Goal: Task Accomplishment & Management: Use online tool/utility

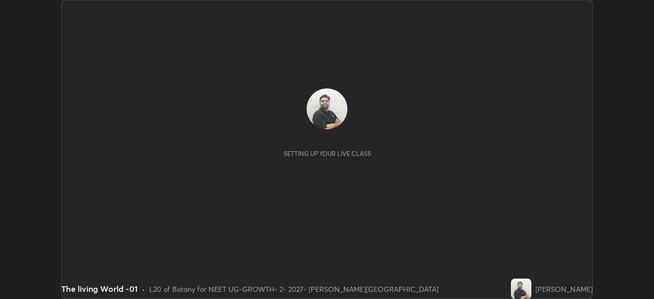
scroll to position [299, 654]
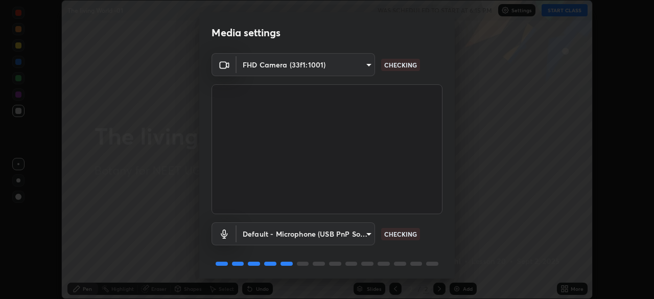
click at [367, 233] on body "Erase all The living World -01 WAS SCHEDULED TO START AT 6:15 PM Settings START…" at bounding box center [327, 149] width 654 height 299
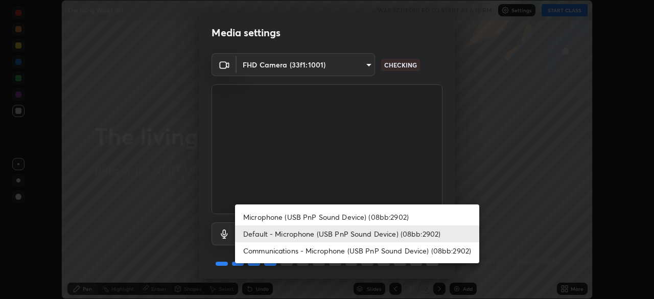
click at [300, 231] on li "Default - Microphone (USB PnP Sound Device) (08bb:2902)" at bounding box center [357, 233] width 244 height 17
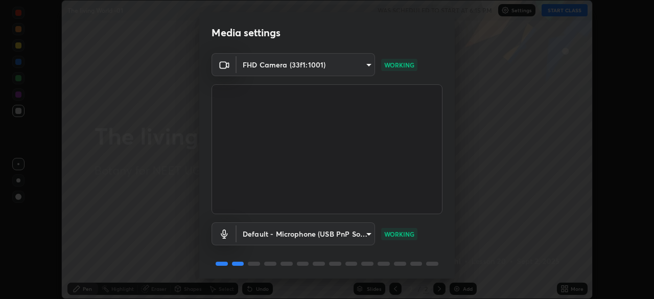
scroll to position [36, 0]
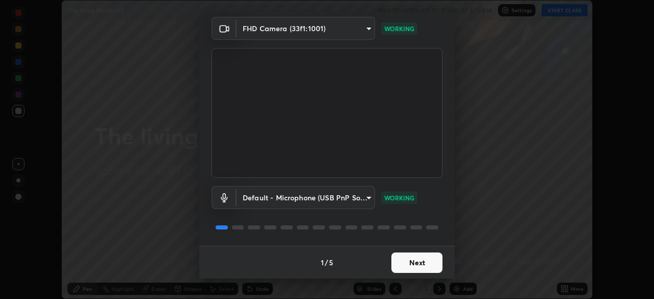
click at [405, 262] on button "Next" at bounding box center [416, 262] width 51 height 20
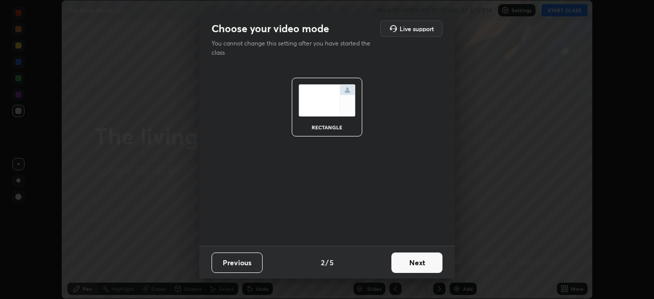
scroll to position [0, 0]
click at [409, 263] on button "Next" at bounding box center [416, 262] width 51 height 20
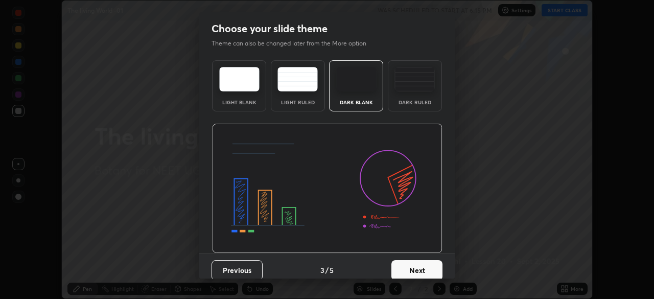
click at [405, 82] on img at bounding box center [415, 79] width 40 height 25
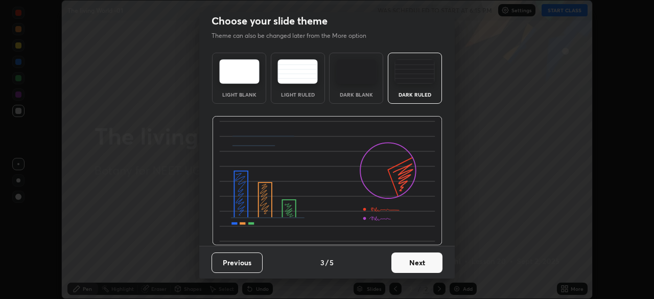
click at [401, 262] on button "Next" at bounding box center [416, 262] width 51 height 20
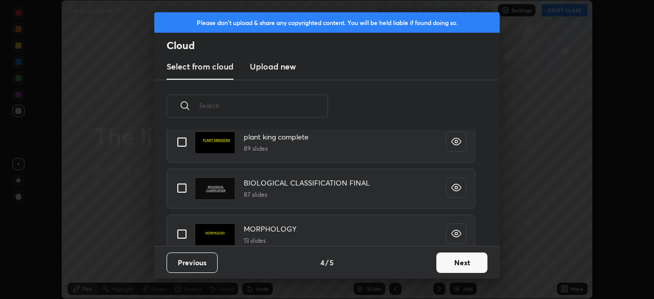
scroll to position [27, 0]
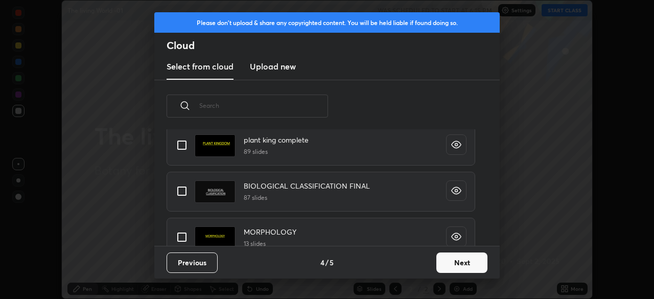
click at [278, 65] on h3 "Upload new" at bounding box center [273, 66] width 46 height 12
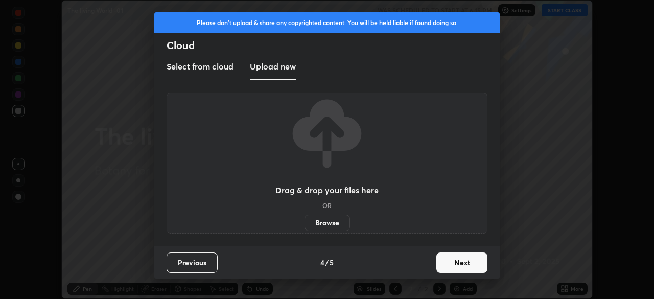
click at [282, 67] on h3 "Upload new" at bounding box center [273, 66] width 46 height 12
click at [227, 67] on h3 "Select from cloud" at bounding box center [200, 66] width 67 height 12
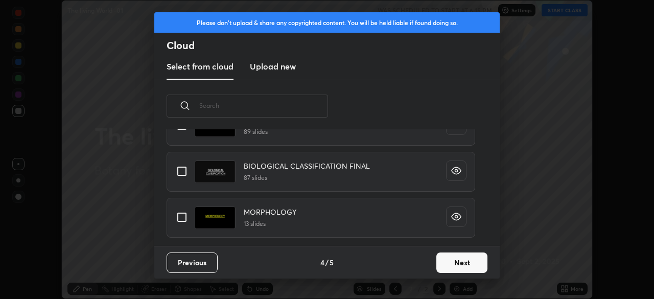
scroll to position [35, 0]
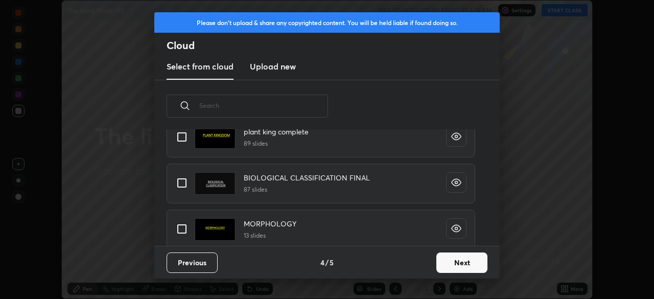
click at [449, 264] on button "Next" at bounding box center [461, 262] width 51 height 20
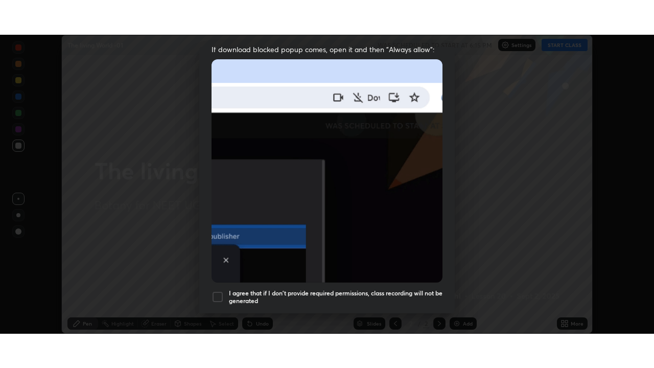
scroll to position [245, 0]
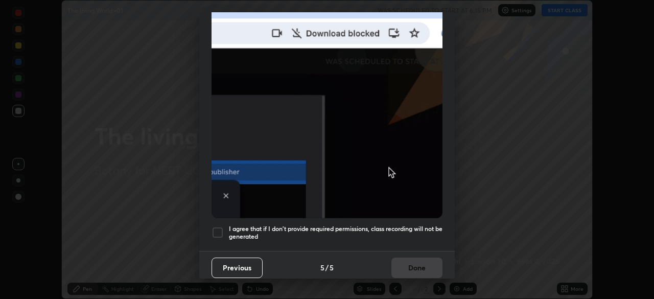
click at [220, 227] on div at bounding box center [218, 232] width 12 height 12
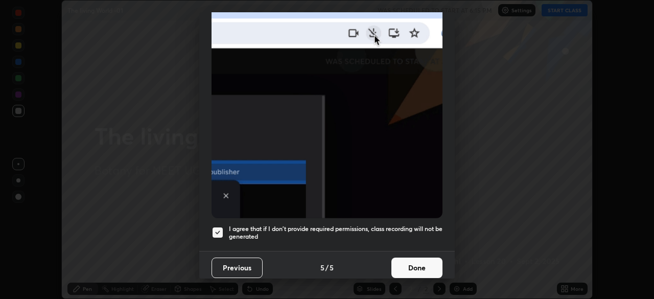
click at [413, 263] on button "Done" at bounding box center [416, 268] width 51 height 20
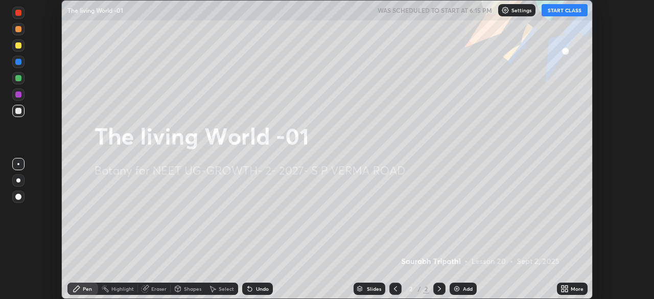
click at [566, 291] on icon at bounding box center [566, 290] width 3 height 3
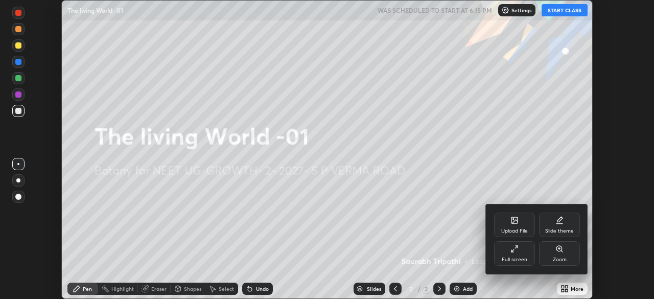
click at [513, 251] on icon at bounding box center [515, 249] width 8 height 8
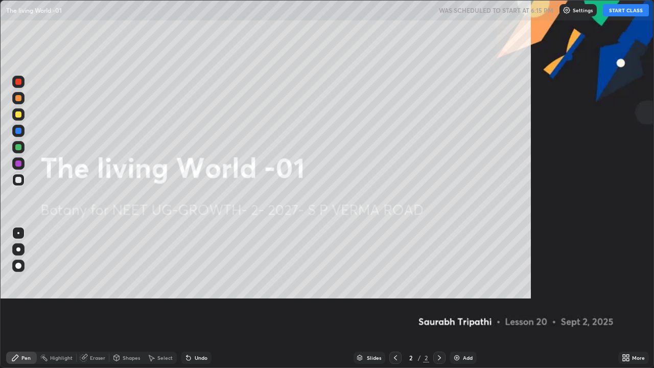
scroll to position [368, 654]
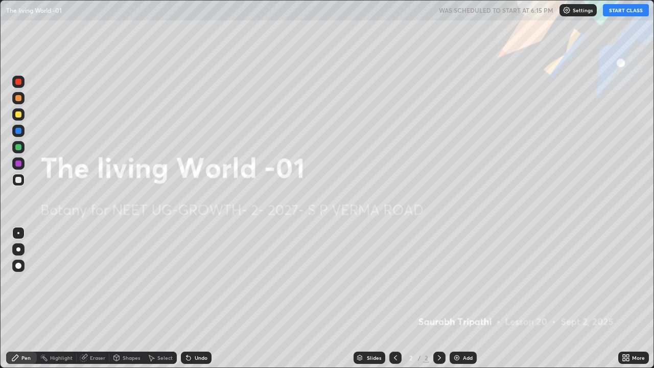
click at [625, 298] on icon at bounding box center [624, 356] width 3 height 3
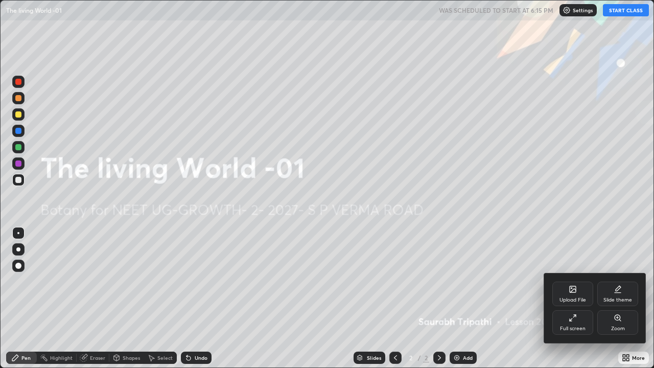
click at [574, 292] on icon at bounding box center [573, 289] width 6 height 6
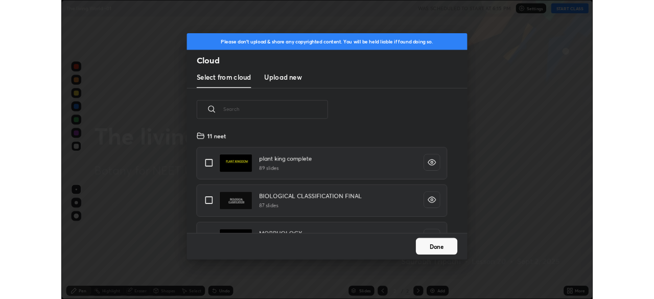
scroll to position [126, 328]
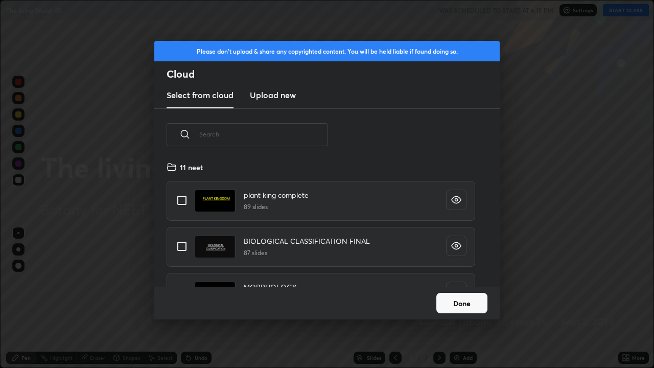
click at [270, 96] on h3 "Upload new" at bounding box center [273, 95] width 46 height 12
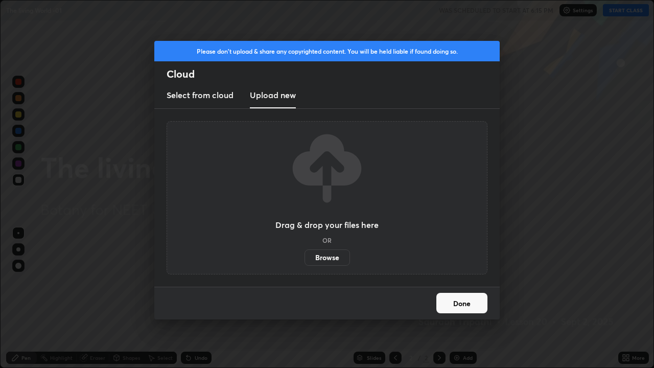
click at [325, 258] on label "Browse" at bounding box center [327, 257] width 45 height 16
click at [305, 258] on input "Browse" at bounding box center [305, 257] width 0 height 16
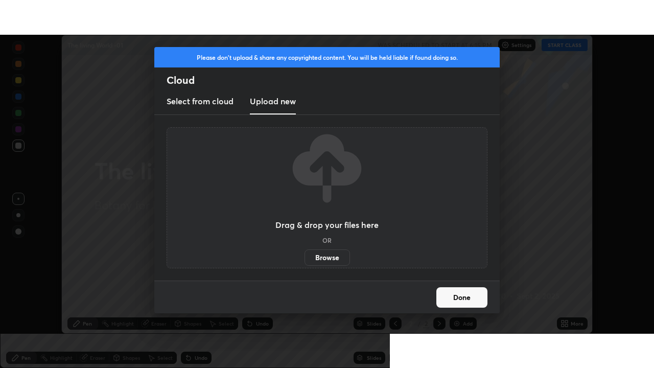
scroll to position [50803, 50448]
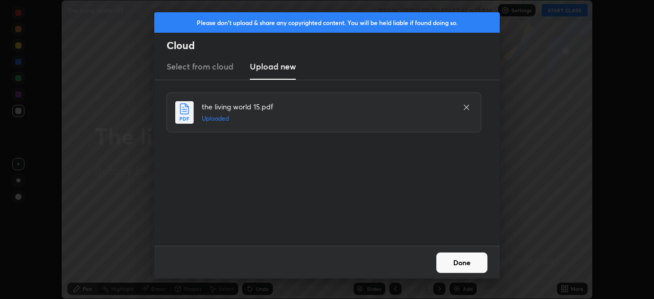
click at [453, 265] on button "Done" at bounding box center [461, 262] width 51 height 20
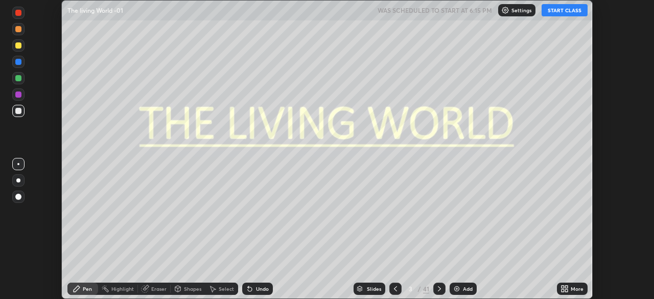
click at [566, 290] on icon at bounding box center [566, 290] width 3 height 3
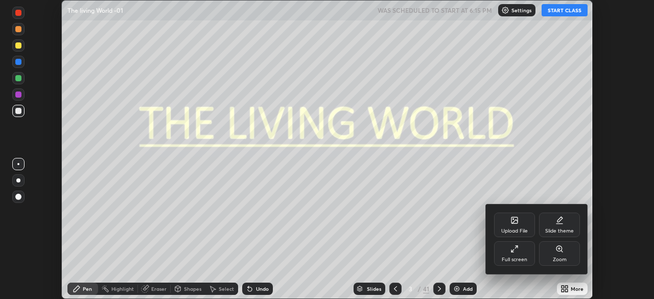
click at [515, 252] on icon at bounding box center [515, 249] width 8 height 8
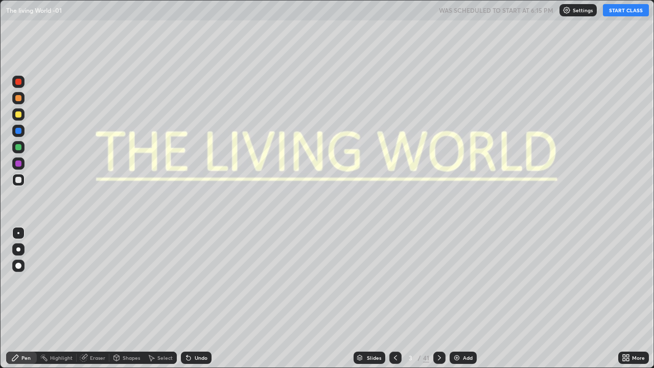
scroll to position [368, 654]
click at [378, 298] on div "Slides" at bounding box center [374, 357] width 14 height 5
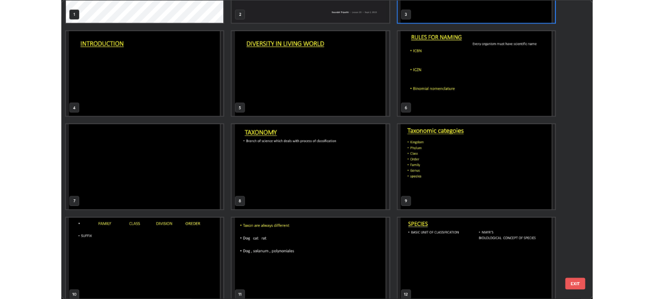
scroll to position [0, 0]
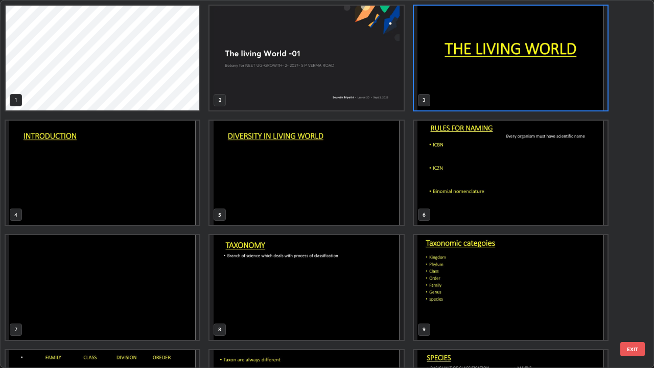
click at [446, 74] on img "grid" at bounding box center [511, 58] width 194 height 105
click at [446, 75] on img "grid" at bounding box center [511, 58] width 194 height 105
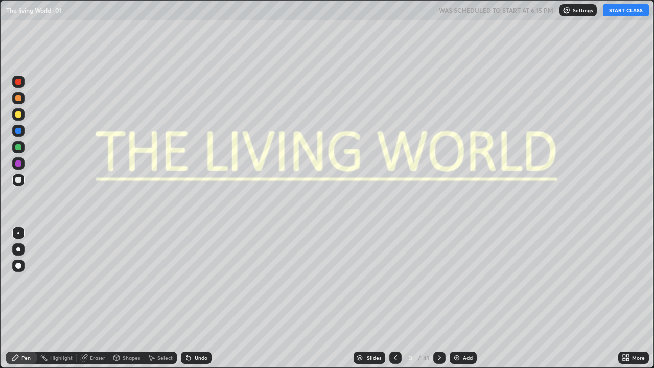
click at [614, 12] on button "START CLASS" at bounding box center [626, 10] width 46 height 12
click at [623, 298] on icon at bounding box center [624, 359] width 3 height 3
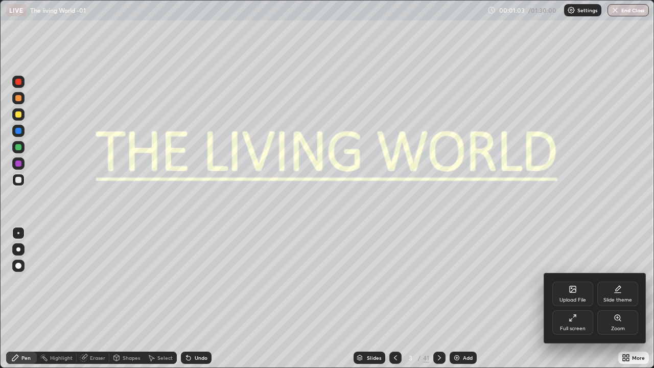
click at [567, 298] on div "Full screen" at bounding box center [572, 322] width 41 height 25
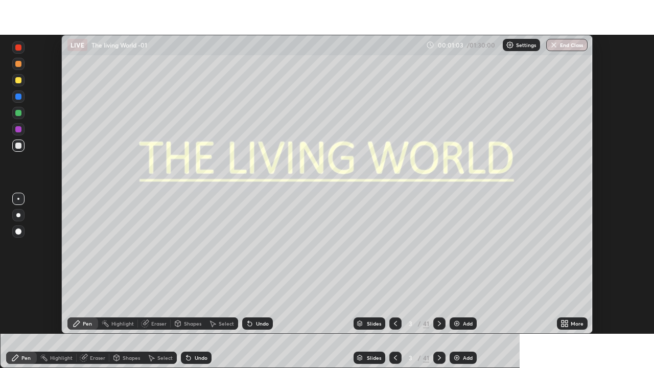
scroll to position [50803, 50448]
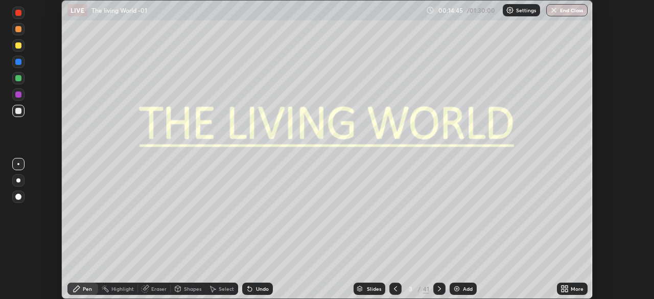
click at [566, 289] on icon at bounding box center [566, 290] width 3 height 3
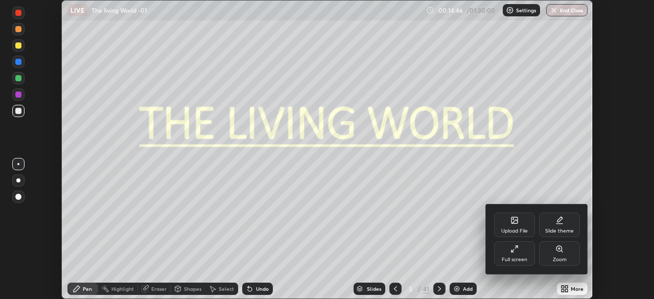
click at [508, 257] on div "Full screen" at bounding box center [515, 259] width 26 height 5
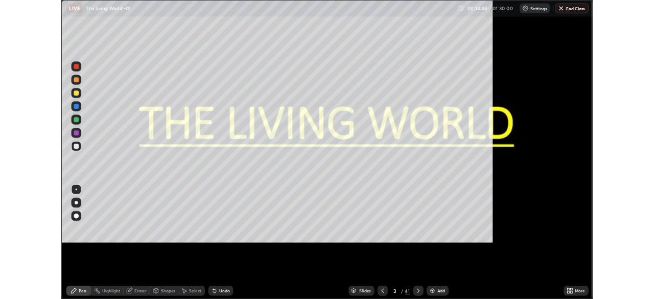
scroll to position [368, 654]
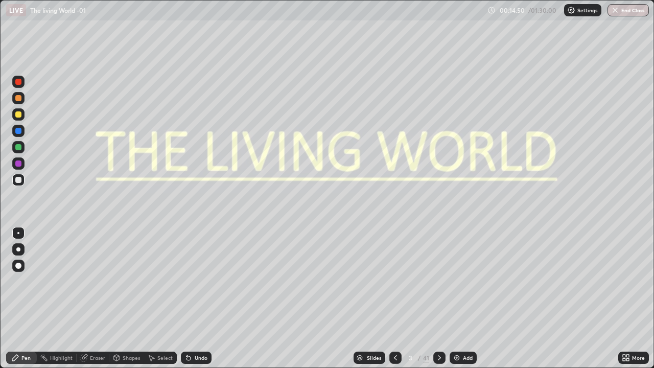
click at [438, 298] on icon at bounding box center [439, 358] width 8 height 8
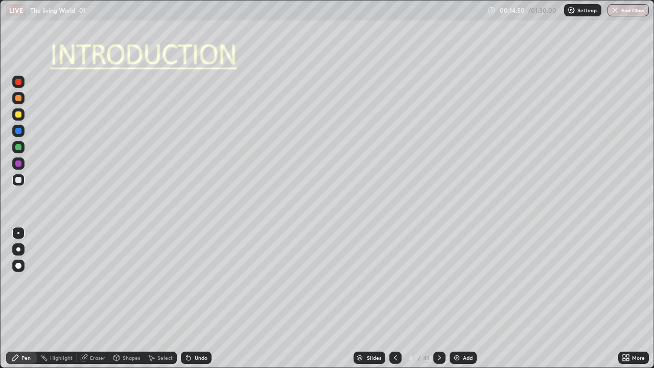
click at [438, 298] on icon at bounding box center [439, 358] width 8 height 8
click at [22, 248] on div at bounding box center [18, 249] width 12 height 12
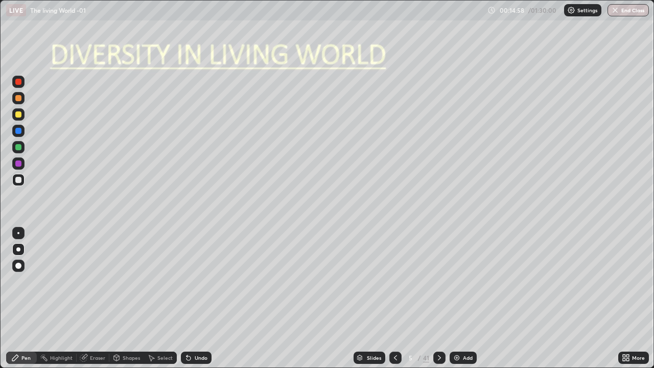
click at [22, 115] on div at bounding box center [18, 114] width 12 height 12
click at [195, 298] on div "Undo" at bounding box center [201, 357] width 13 height 5
click at [18, 249] on div at bounding box center [18, 249] width 4 height 4
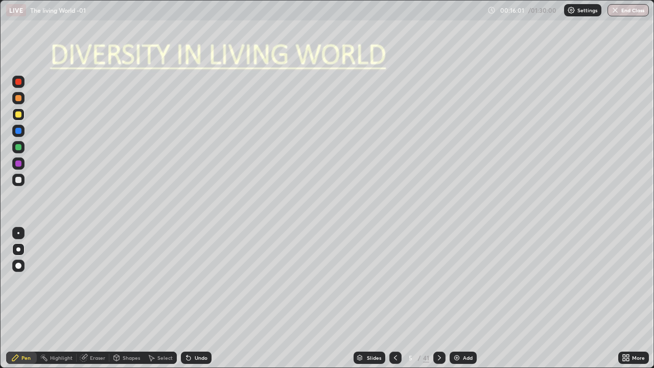
click at [20, 149] on div at bounding box center [18, 147] width 6 height 6
click at [199, 298] on div "Undo" at bounding box center [201, 357] width 13 height 5
click at [198, 298] on div "Undo" at bounding box center [201, 357] width 13 height 5
click at [196, 298] on div "Undo" at bounding box center [201, 357] width 13 height 5
click at [195, 298] on div "Undo" at bounding box center [201, 357] width 13 height 5
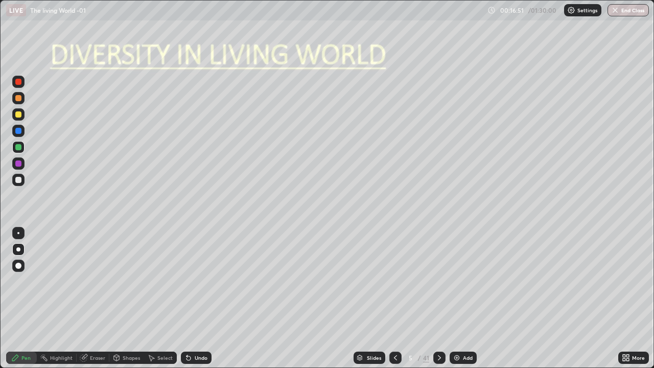
click at [19, 180] on div at bounding box center [18, 180] width 6 height 6
click at [198, 298] on div "Undo" at bounding box center [201, 357] width 13 height 5
click at [122, 298] on div "Shapes" at bounding box center [126, 358] width 35 height 12
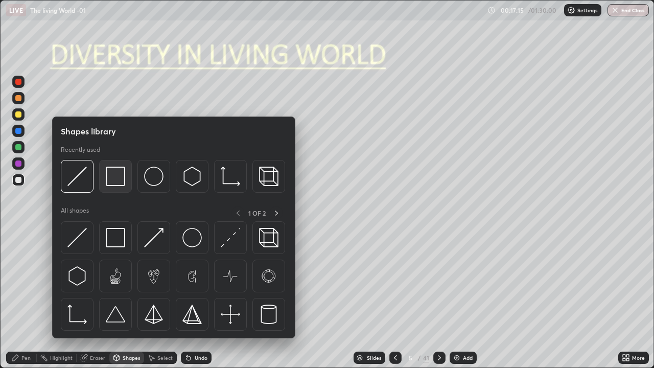
click at [114, 179] on img at bounding box center [115, 176] width 19 height 19
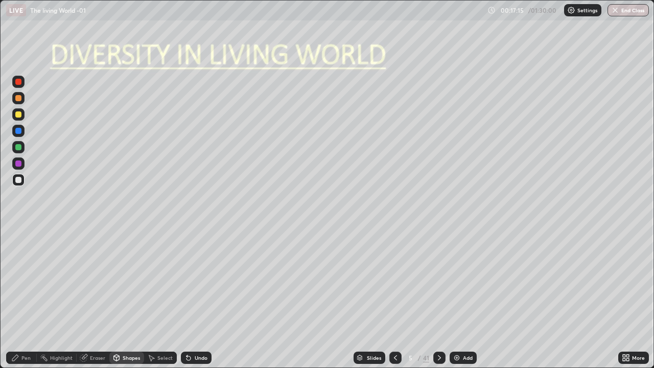
click at [19, 164] on div at bounding box center [18, 163] width 6 height 6
click at [22, 298] on div "Pen" at bounding box center [25, 357] width 9 height 5
click at [19, 250] on div at bounding box center [18, 249] width 4 height 4
click at [20, 147] on div at bounding box center [18, 147] width 6 height 6
click at [20, 184] on div at bounding box center [18, 180] width 12 height 12
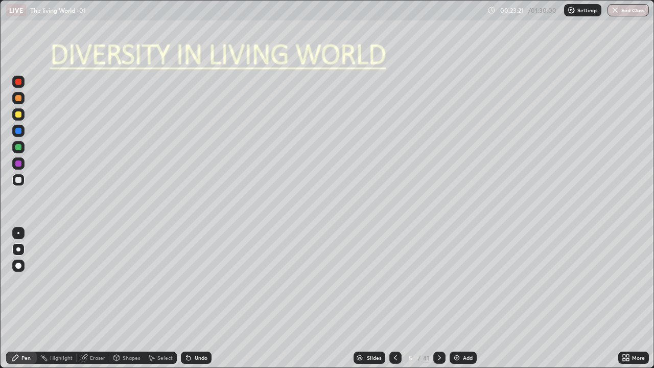
click at [18, 249] on div at bounding box center [18, 249] width 4 height 4
click at [19, 185] on div at bounding box center [18, 180] width 12 height 12
click at [437, 298] on icon at bounding box center [439, 358] width 8 height 8
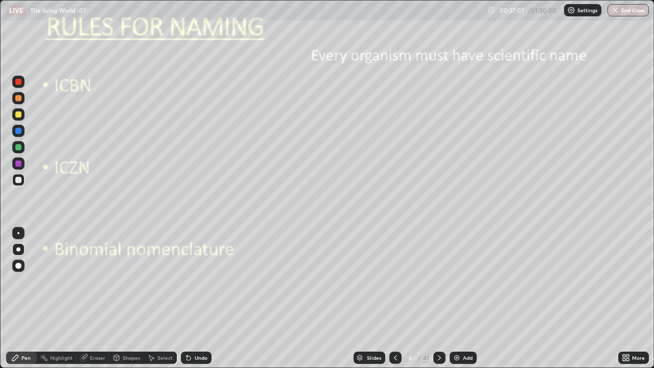
click at [20, 180] on div at bounding box center [18, 180] width 6 height 6
click at [22, 115] on div at bounding box center [18, 114] width 12 height 12
click at [117, 298] on icon at bounding box center [117, 359] width 0 height 4
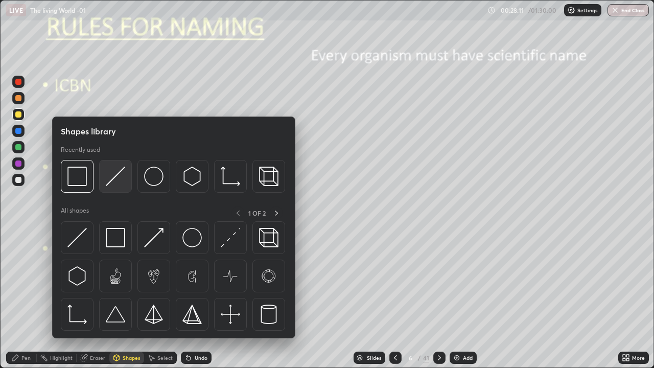
click at [116, 178] on img at bounding box center [115, 176] width 19 height 19
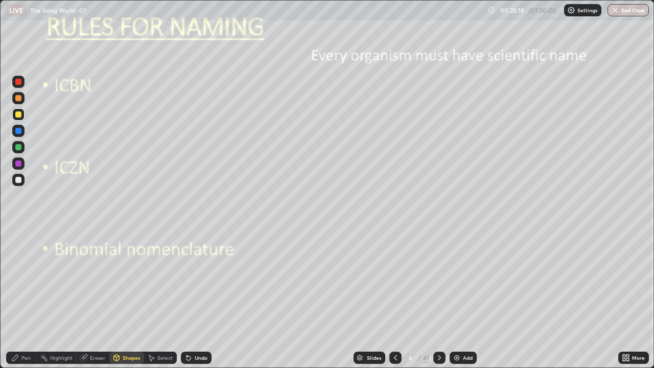
click at [28, 298] on div "Pen" at bounding box center [25, 357] width 9 height 5
click at [19, 131] on div at bounding box center [18, 131] width 6 height 6
click at [17, 265] on div at bounding box center [18, 266] width 6 height 6
click at [18, 147] on div at bounding box center [18, 147] width 6 height 6
click at [20, 115] on div at bounding box center [18, 114] width 6 height 6
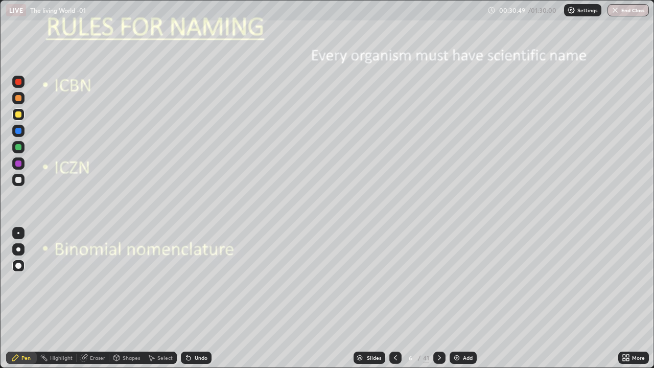
click at [16, 180] on div at bounding box center [18, 180] width 6 height 6
click at [19, 266] on div at bounding box center [18, 266] width 6 height 6
click at [18, 181] on div at bounding box center [18, 180] width 6 height 6
click at [18, 249] on div at bounding box center [18, 249] width 4 height 4
click at [129, 298] on div "Shapes" at bounding box center [131, 357] width 17 height 5
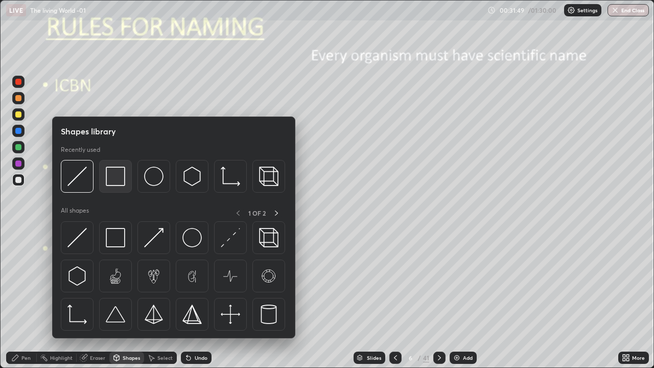
click at [111, 182] on img at bounding box center [115, 176] width 19 height 19
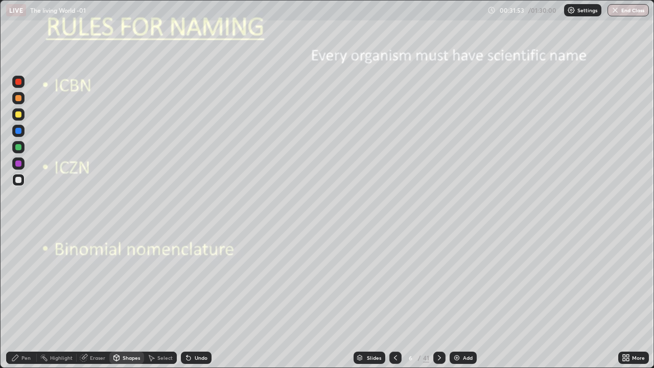
click at [203, 298] on div "Undo" at bounding box center [196, 358] width 31 height 12
click at [123, 298] on div "Shapes" at bounding box center [131, 357] width 17 height 5
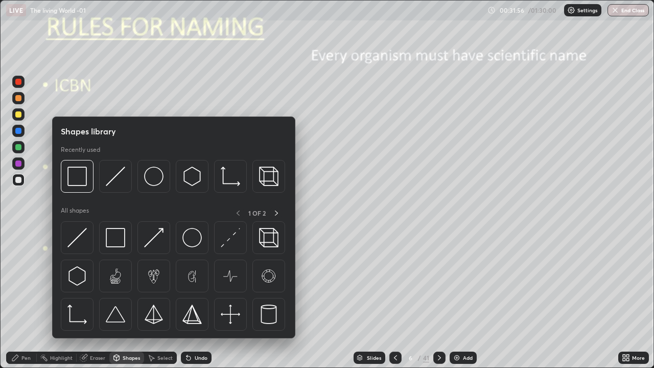
click at [15, 115] on div at bounding box center [18, 114] width 6 height 6
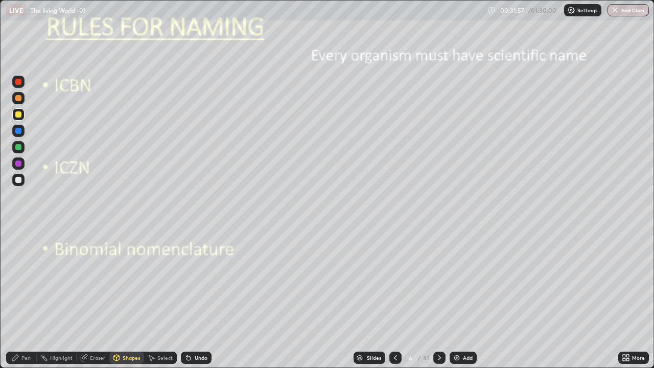
click at [20, 146] on div at bounding box center [18, 147] width 6 height 6
click at [30, 298] on div "Pen" at bounding box center [25, 357] width 9 height 5
click at [18, 249] on div at bounding box center [18, 249] width 4 height 4
click at [19, 180] on div at bounding box center [18, 180] width 6 height 6
click at [18, 233] on div at bounding box center [18, 233] width 2 height 2
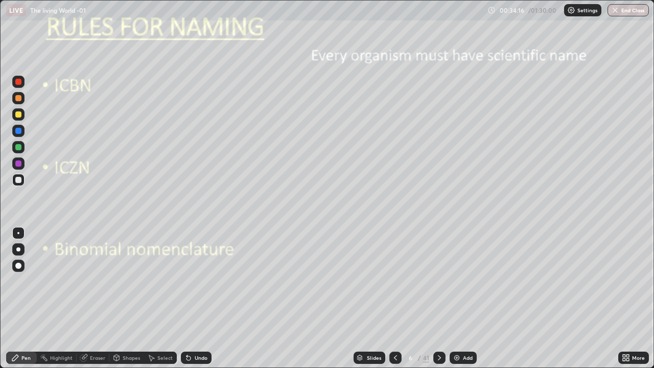
click at [201, 298] on div "Undo" at bounding box center [201, 357] width 13 height 5
click at [202, 298] on div "Undo" at bounding box center [201, 357] width 13 height 5
click at [204, 298] on div "Undo" at bounding box center [201, 357] width 13 height 5
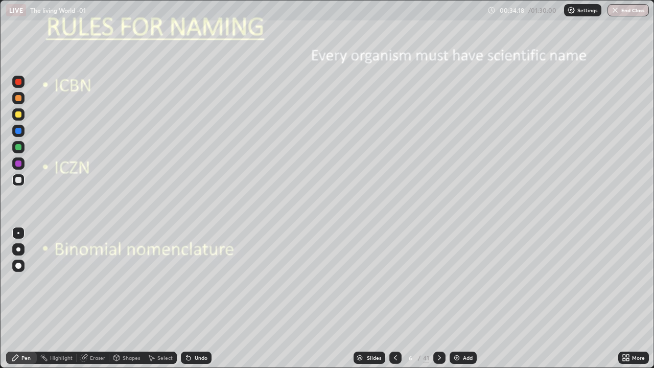
click at [203, 298] on div "Undo" at bounding box center [201, 357] width 13 height 5
click at [202, 298] on div "Undo" at bounding box center [201, 357] width 13 height 5
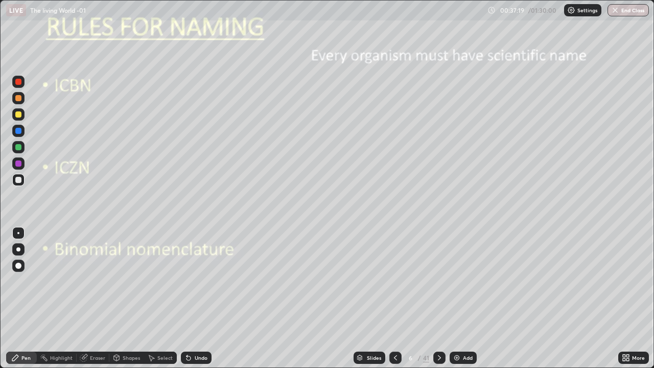
click at [463, 298] on div "Add" at bounding box center [468, 357] width 10 height 5
click at [393, 298] on icon at bounding box center [394, 357] width 3 height 5
click at [438, 298] on icon at bounding box center [439, 358] width 8 height 8
click at [207, 298] on div "Undo" at bounding box center [196, 358] width 31 height 12
click at [88, 298] on div "Eraser" at bounding box center [93, 358] width 33 height 12
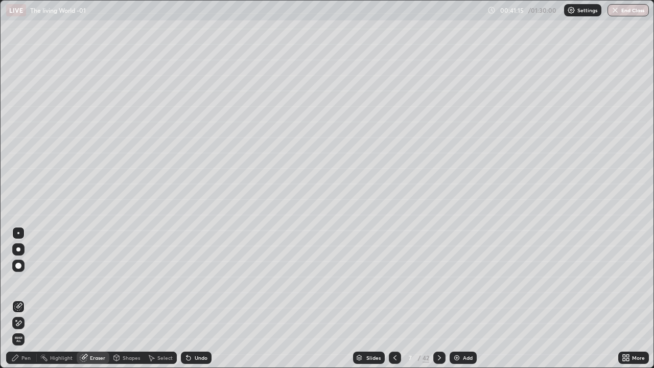
click at [395, 298] on icon at bounding box center [395, 358] width 8 height 8
click at [30, 298] on div "Pen" at bounding box center [25, 357] width 9 height 5
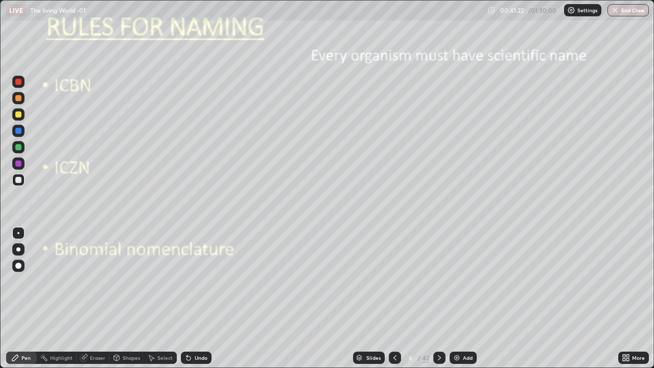
click at [18, 249] on div at bounding box center [18, 249] width 4 height 4
click at [18, 180] on div at bounding box center [18, 180] width 6 height 6
click at [26, 298] on div "Pen" at bounding box center [25, 357] width 9 height 5
click at [462, 298] on div "Add" at bounding box center [463, 358] width 27 height 12
click at [20, 117] on div at bounding box center [18, 114] width 12 height 12
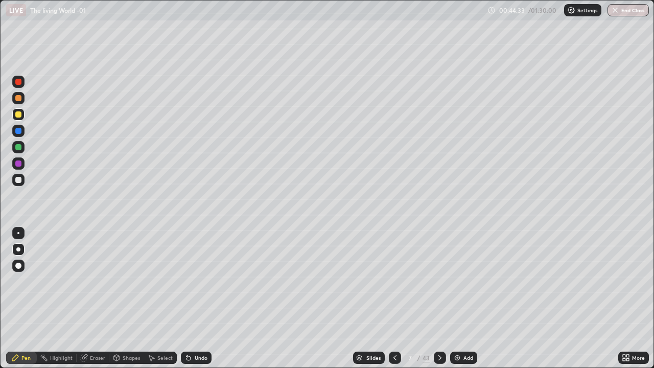
click at [201, 298] on div "Undo" at bounding box center [201, 357] width 13 height 5
click at [19, 165] on div at bounding box center [18, 163] width 6 height 6
click at [19, 271] on div at bounding box center [18, 266] width 12 height 12
click at [20, 182] on div at bounding box center [18, 180] width 12 height 12
click at [22, 179] on div at bounding box center [18, 180] width 12 height 12
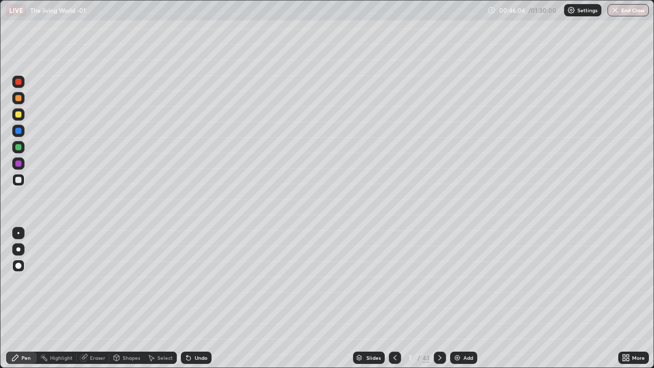
click at [22, 248] on div at bounding box center [18, 249] width 12 height 12
click at [21, 147] on div at bounding box center [18, 147] width 6 height 6
click at [129, 298] on div "Shapes" at bounding box center [131, 357] width 17 height 5
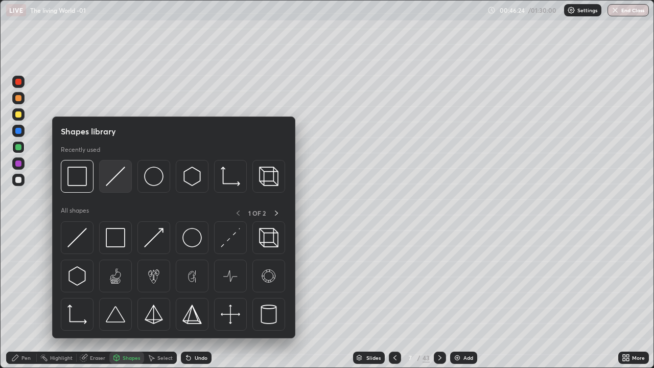
click at [115, 174] on img at bounding box center [115, 176] width 19 height 19
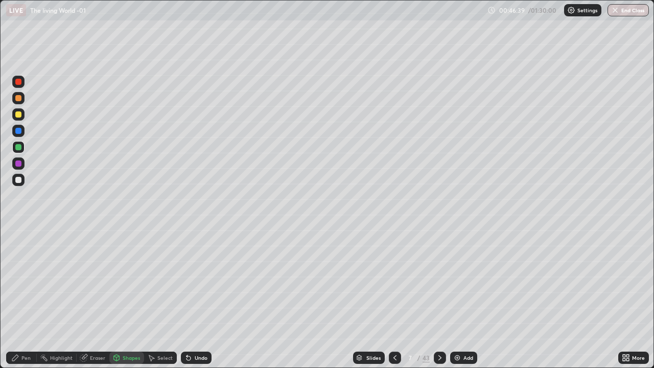
click at [26, 298] on div "Pen" at bounding box center [25, 357] width 9 height 5
click at [20, 180] on div at bounding box center [18, 180] width 6 height 6
click at [118, 298] on icon at bounding box center [117, 358] width 6 height 6
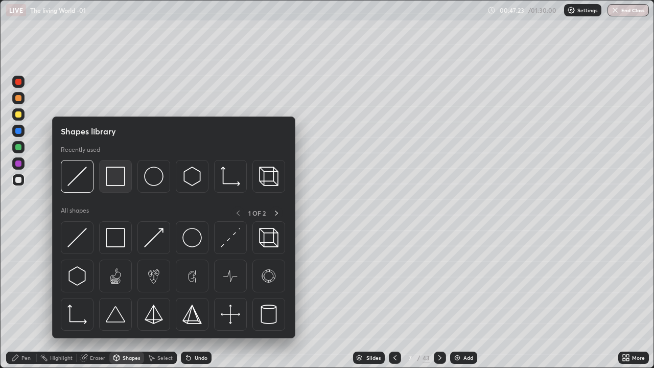
click at [111, 183] on img at bounding box center [115, 176] width 19 height 19
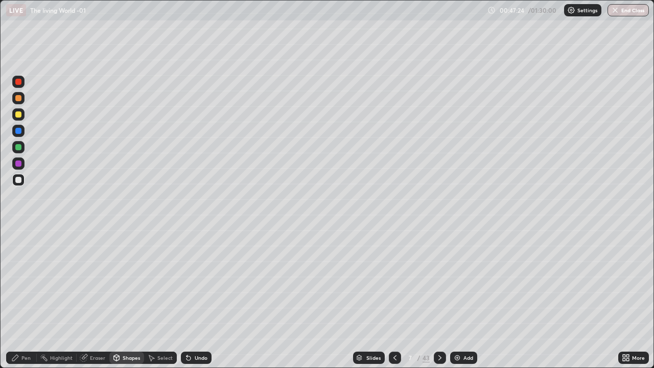
click at [22, 164] on div at bounding box center [18, 163] width 12 height 12
click at [27, 298] on div "Pen" at bounding box center [25, 357] width 9 height 5
click at [19, 245] on div at bounding box center [18, 249] width 12 height 12
click at [24, 179] on div at bounding box center [18, 180] width 12 height 12
click at [18, 265] on div at bounding box center [18, 266] width 6 height 6
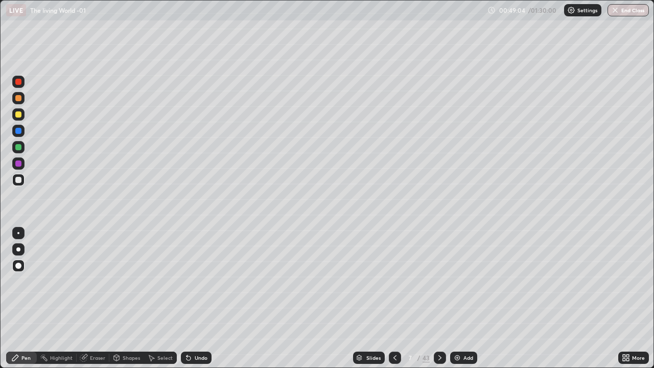
click at [21, 182] on div at bounding box center [18, 180] width 12 height 12
click at [394, 298] on icon at bounding box center [395, 358] width 8 height 8
click at [440, 298] on icon at bounding box center [440, 358] width 8 height 8
click at [439, 298] on icon at bounding box center [439, 357] width 3 height 5
click at [438, 298] on icon at bounding box center [440, 358] width 8 height 8
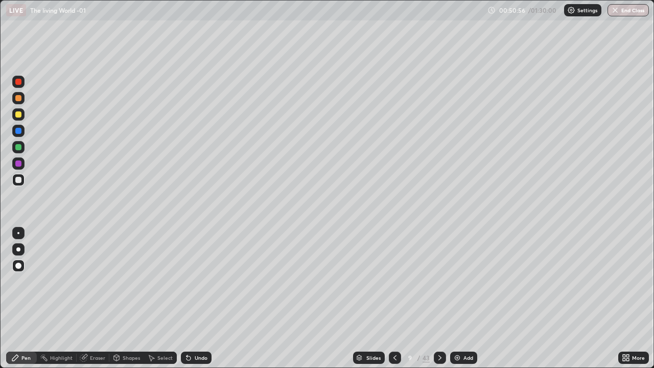
click at [438, 298] on icon at bounding box center [440, 358] width 8 height 8
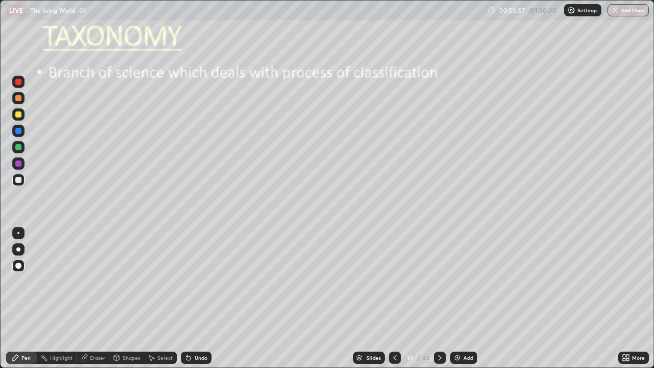
click at [394, 298] on icon at bounding box center [395, 358] width 8 height 8
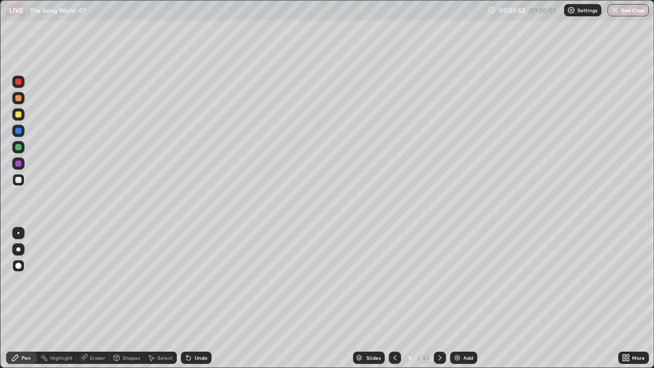
click at [393, 298] on icon at bounding box center [394, 357] width 3 height 5
click at [91, 298] on div "Eraser" at bounding box center [97, 357] width 15 height 5
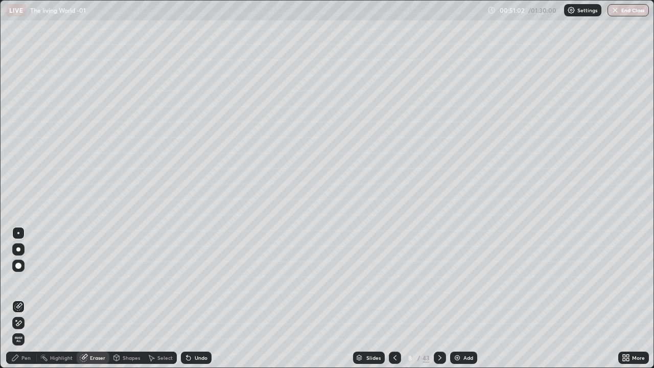
click at [18, 298] on span "Erase all" at bounding box center [18, 339] width 11 height 6
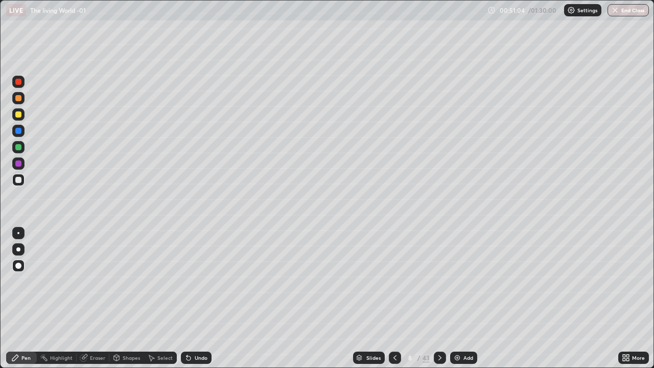
click at [20, 265] on div at bounding box center [18, 266] width 6 height 6
click at [19, 180] on div at bounding box center [18, 180] width 6 height 6
click at [125, 298] on div "Shapes" at bounding box center [131, 357] width 17 height 5
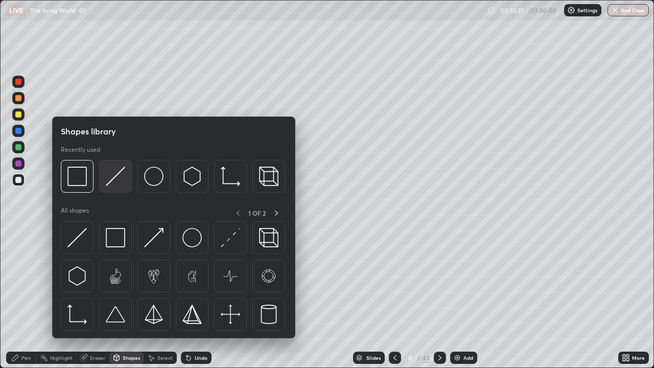
click at [112, 182] on img at bounding box center [115, 176] width 19 height 19
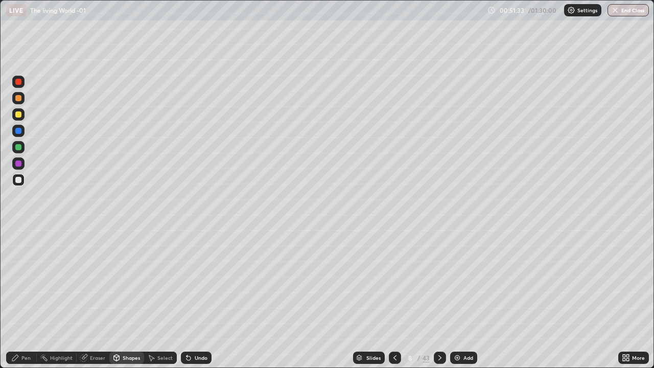
click at [94, 298] on div "Eraser" at bounding box center [97, 357] width 15 height 5
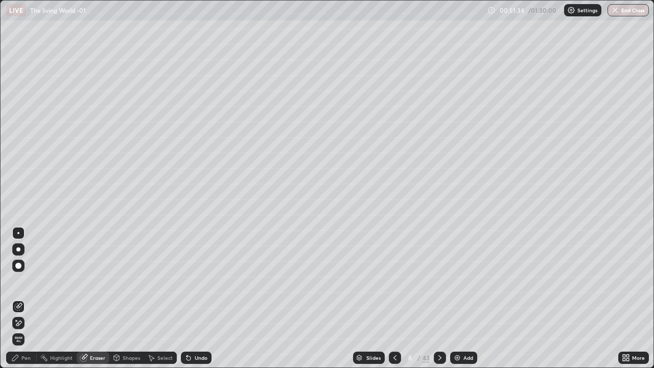
click at [19, 298] on icon at bounding box center [18, 307] width 8 height 8
click at [29, 298] on div "Pen" at bounding box center [21, 358] width 31 height 12
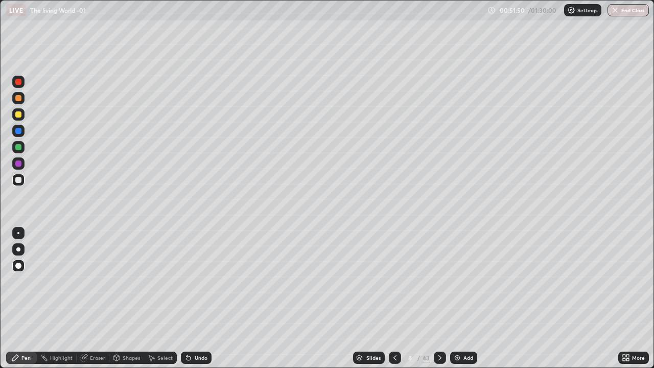
click at [18, 249] on div at bounding box center [18, 249] width 4 height 4
click at [119, 298] on icon at bounding box center [116, 358] width 8 height 8
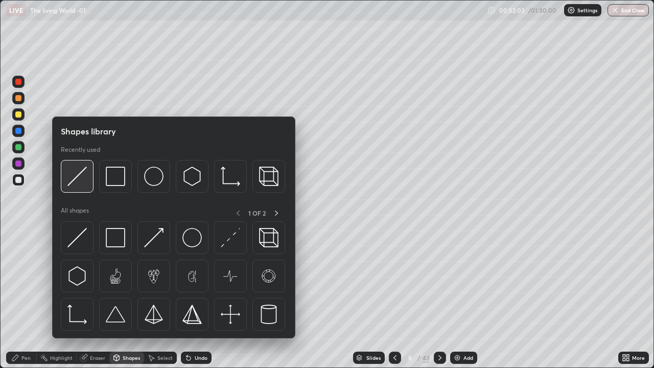
click at [79, 179] on img at bounding box center [76, 176] width 19 height 19
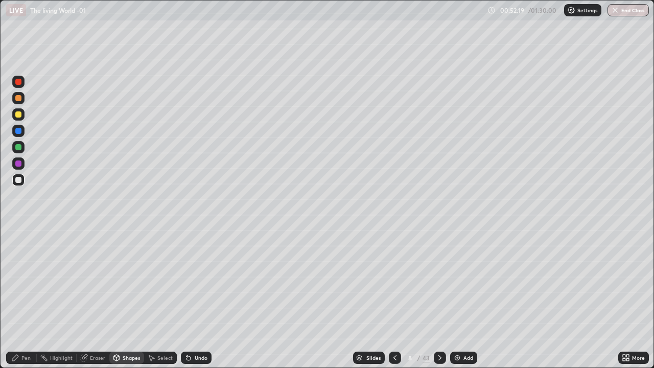
click at [98, 298] on div "Eraser" at bounding box center [97, 357] width 15 height 5
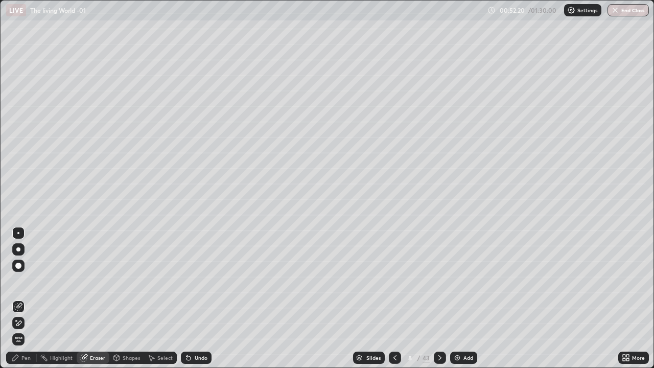
click at [19, 298] on icon at bounding box center [18, 307] width 8 height 8
click at [31, 298] on div "Pen" at bounding box center [21, 358] width 31 height 12
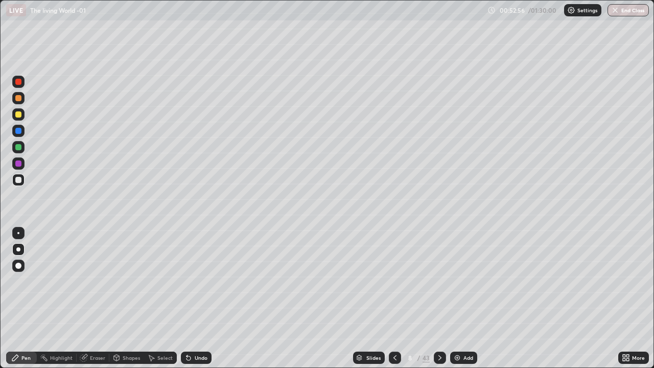
click at [18, 263] on div at bounding box center [18, 266] width 6 height 6
click at [18, 147] on div at bounding box center [18, 147] width 6 height 6
click at [24, 181] on div at bounding box center [18, 180] width 12 height 12
click at [20, 165] on div at bounding box center [18, 163] width 6 height 6
click at [22, 148] on div at bounding box center [18, 147] width 12 height 12
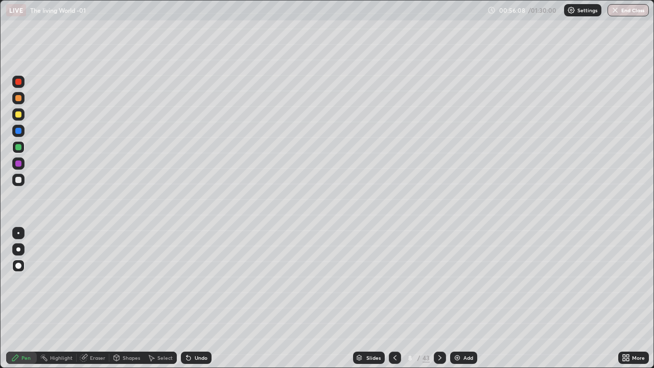
click at [623, 298] on icon at bounding box center [624, 359] width 3 height 3
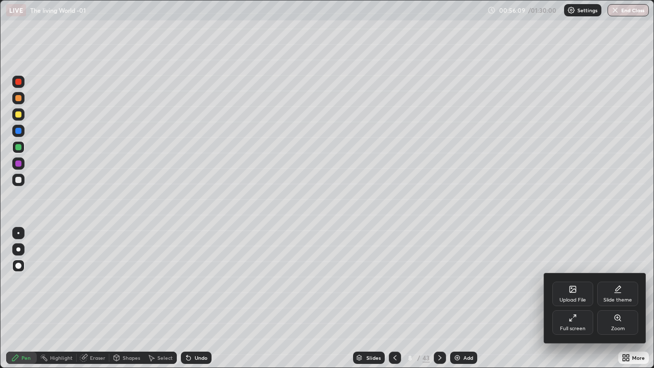
click at [568, 298] on div "Full screen" at bounding box center [572, 322] width 41 height 25
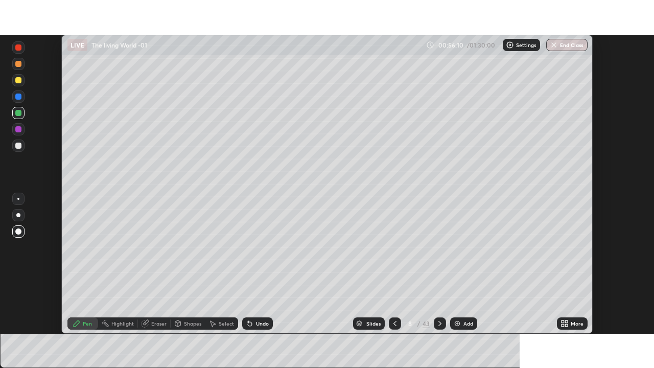
scroll to position [50803, 50448]
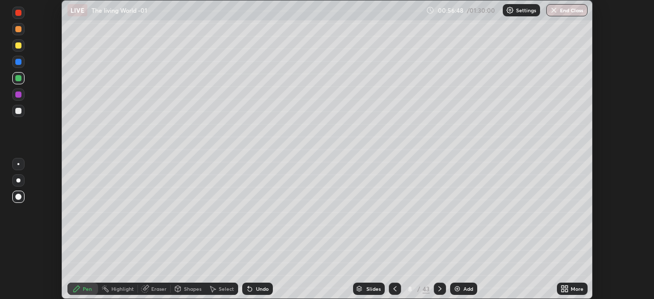
click at [568, 290] on icon at bounding box center [566, 290] width 3 height 3
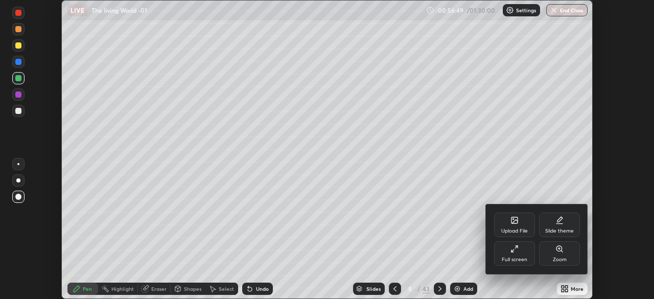
click at [512, 257] on div "Full screen" at bounding box center [515, 259] width 26 height 5
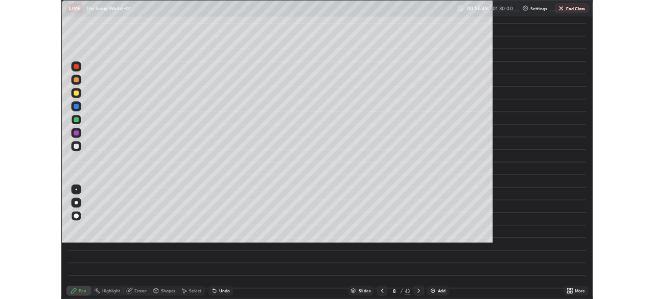
scroll to position [368, 654]
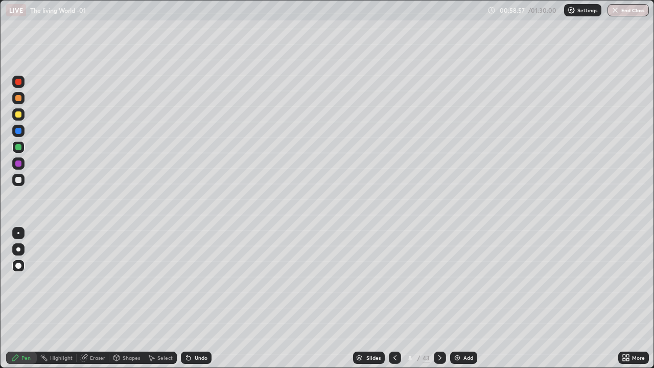
click at [626, 298] on icon at bounding box center [626, 358] width 8 height 8
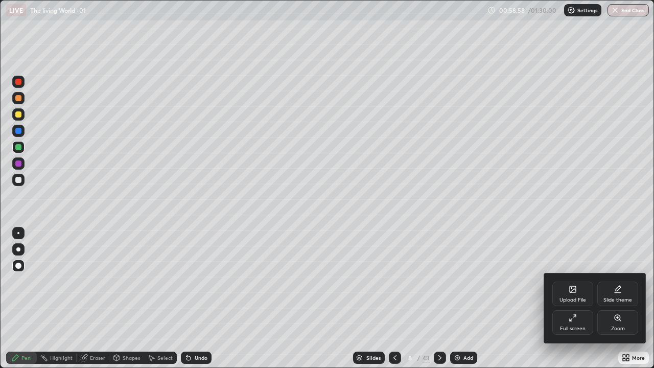
click at [564, 298] on div "Full screen" at bounding box center [572, 322] width 41 height 25
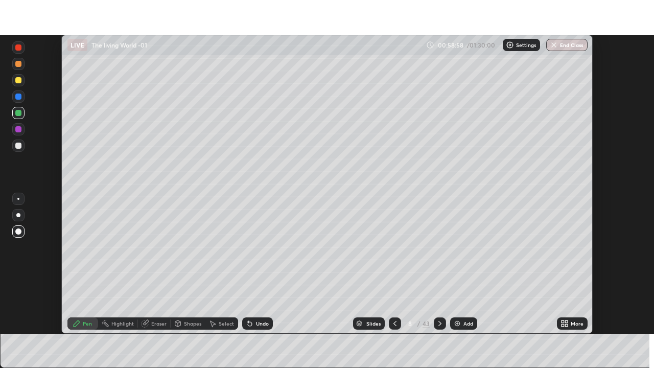
scroll to position [50803, 50448]
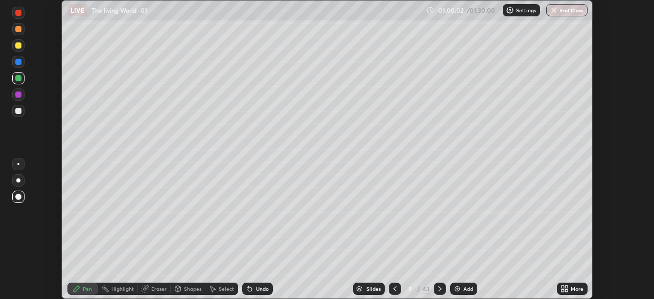
click at [565, 287] on icon at bounding box center [565, 289] width 8 height 8
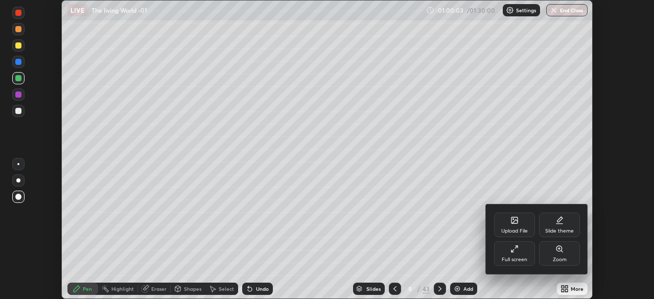
click at [517, 252] on icon at bounding box center [515, 249] width 8 height 8
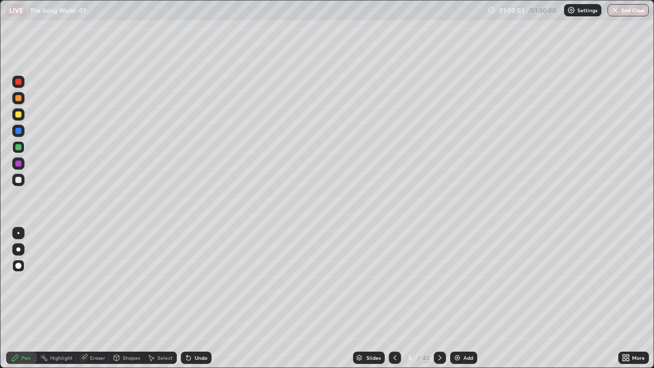
scroll to position [368, 654]
click at [464, 298] on div "Add" at bounding box center [468, 357] width 10 height 5
click at [19, 179] on div at bounding box center [18, 180] width 6 height 6
click at [19, 164] on div at bounding box center [18, 163] width 6 height 6
click at [29, 298] on div "Pen" at bounding box center [25, 357] width 9 height 5
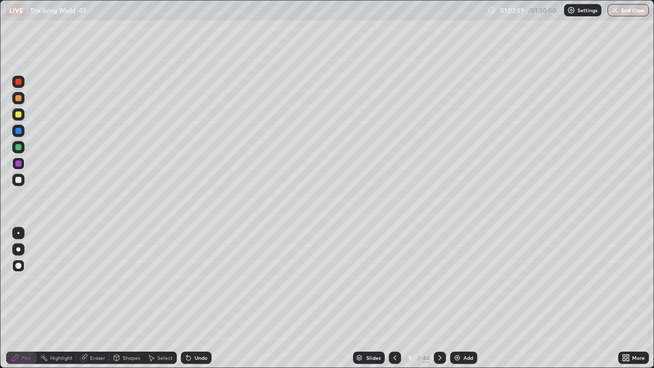
click at [18, 249] on div at bounding box center [18, 249] width 4 height 4
click at [23, 178] on div at bounding box center [18, 180] width 12 height 12
click at [18, 184] on div at bounding box center [18, 180] width 12 height 12
click at [21, 263] on div at bounding box center [18, 266] width 12 height 12
click at [439, 298] on icon at bounding box center [440, 358] width 8 height 8
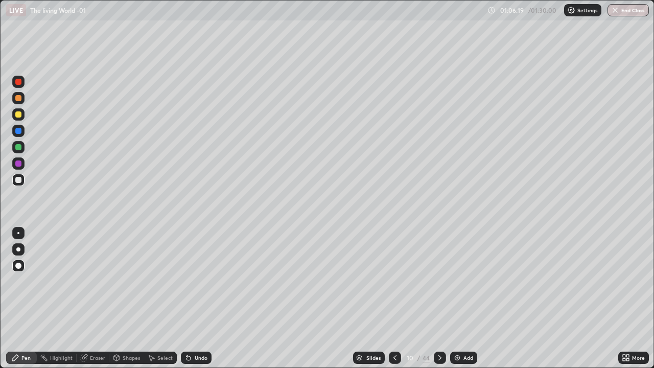
click at [438, 298] on icon at bounding box center [440, 358] width 8 height 8
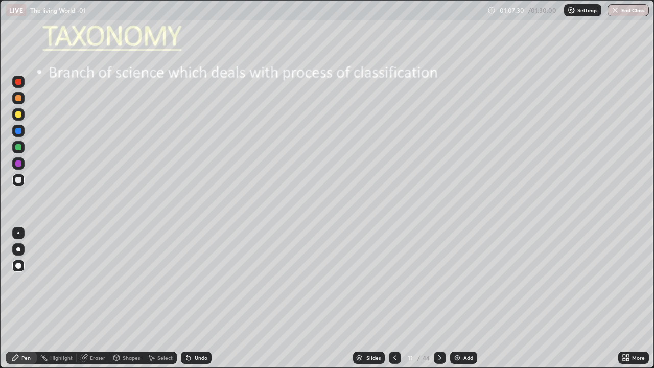
click at [19, 182] on div at bounding box center [18, 180] width 6 height 6
click at [19, 248] on div at bounding box center [18, 249] width 4 height 4
click at [19, 116] on div at bounding box center [18, 114] width 6 height 6
click at [20, 177] on div at bounding box center [18, 180] width 6 height 6
click at [201, 298] on div "Undo" at bounding box center [196, 358] width 31 height 12
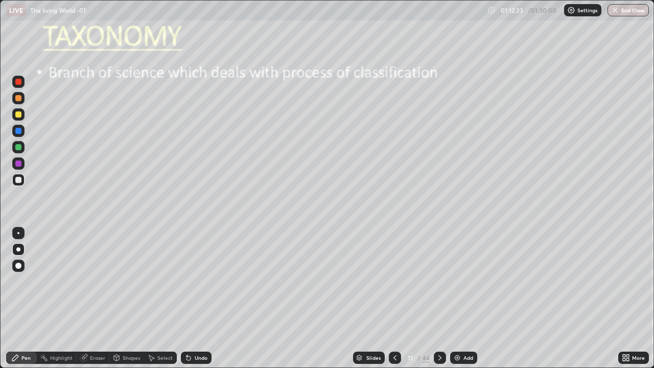
click at [438, 298] on icon at bounding box center [440, 358] width 8 height 8
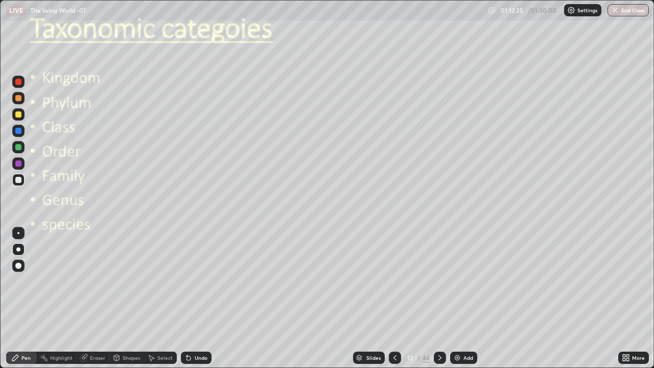
click at [394, 298] on icon at bounding box center [395, 358] width 8 height 8
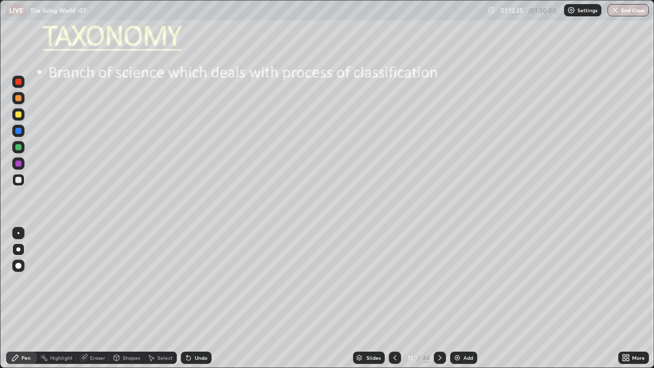
click at [461, 298] on div "Add" at bounding box center [463, 358] width 27 height 12
click at [19, 266] on div at bounding box center [18, 266] width 6 height 6
click at [22, 148] on div at bounding box center [18, 147] width 12 height 12
click at [19, 180] on div at bounding box center [18, 180] width 6 height 6
click at [18, 249] on div at bounding box center [18, 249] width 4 height 4
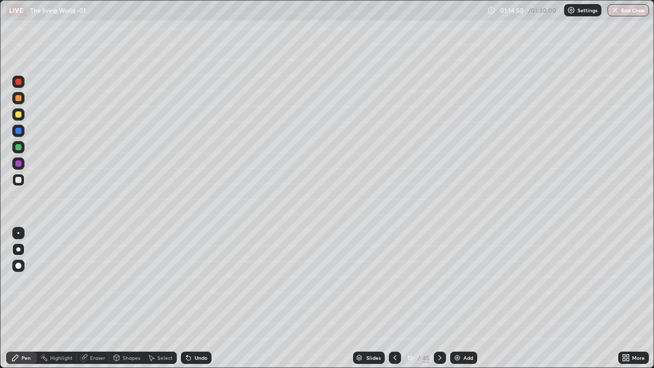
click at [16, 115] on div at bounding box center [18, 114] width 6 height 6
click at [132, 298] on div "Shapes" at bounding box center [131, 357] width 17 height 5
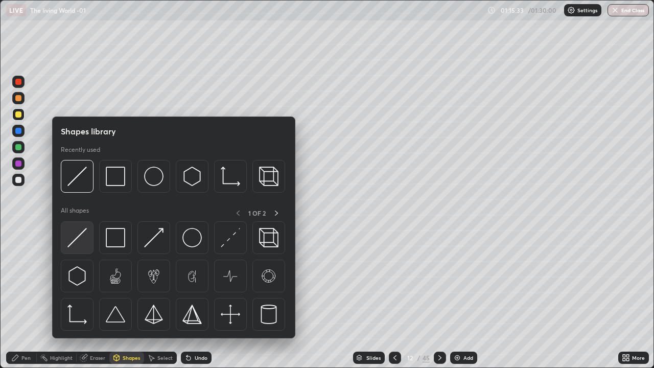
click at [79, 235] on img at bounding box center [76, 237] width 19 height 19
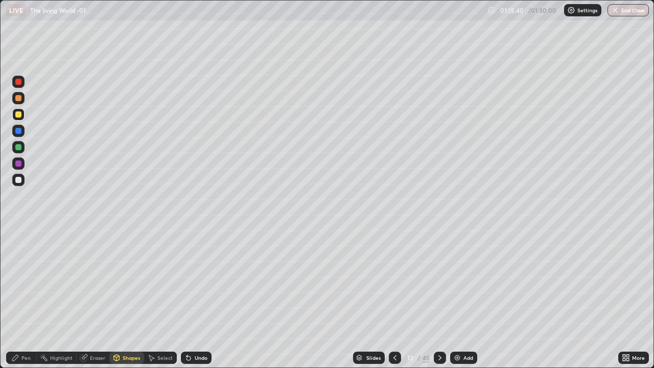
click at [22, 298] on div "Pen" at bounding box center [25, 357] width 9 height 5
click at [24, 245] on div at bounding box center [18, 249] width 12 height 16
click at [19, 180] on div at bounding box center [18, 180] width 6 height 6
click at [24, 145] on div at bounding box center [18, 147] width 12 height 12
click at [22, 117] on div at bounding box center [18, 114] width 12 height 12
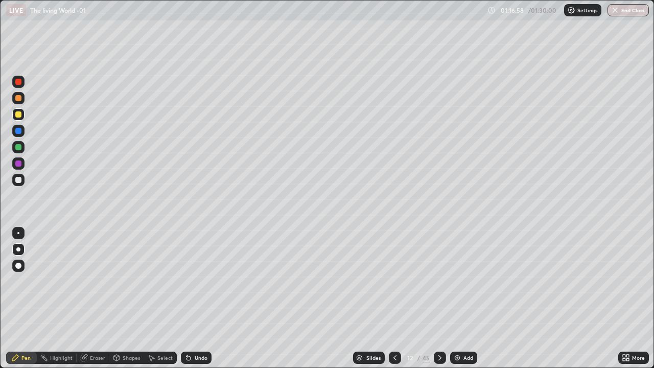
click at [18, 164] on div at bounding box center [18, 163] width 6 height 6
click at [20, 177] on div at bounding box center [18, 180] width 6 height 6
click at [17, 163] on div at bounding box center [18, 163] width 6 height 6
click at [19, 147] on div at bounding box center [18, 147] width 6 height 6
click at [117, 298] on icon at bounding box center [117, 359] width 0 height 4
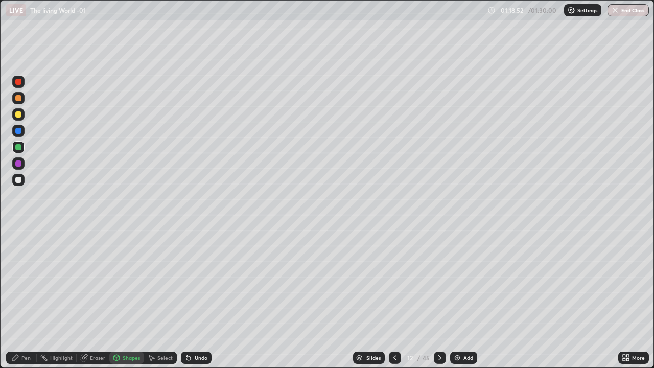
click at [14, 120] on div at bounding box center [18, 114] width 12 height 12
click at [200, 298] on div "Undo" at bounding box center [201, 357] width 13 height 5
click at [124, 298] on div "Shapes" at bounding box center [131, 357] width 17 height 5
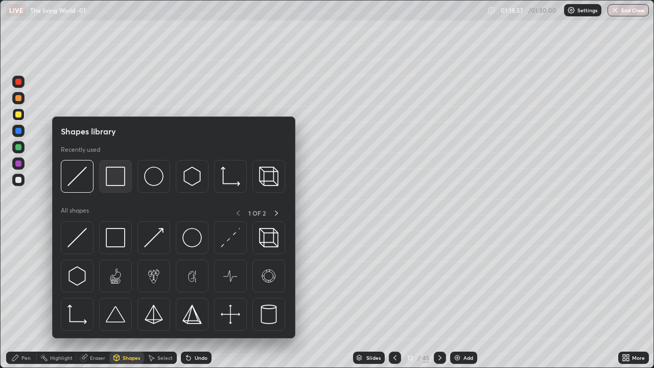
click at [114, 182] on img at bounding box center [115, 176] width 19 height 19
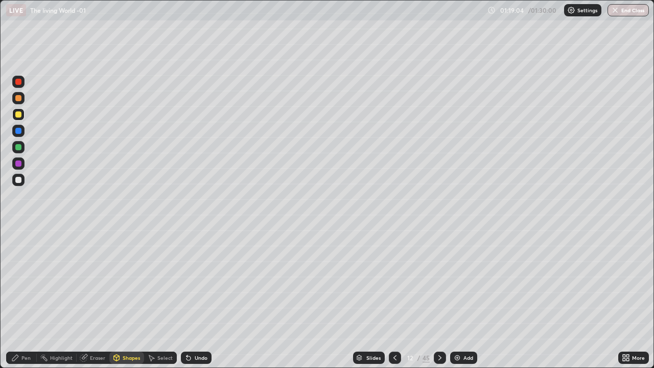
click at [23, 298] on div "Pen" at bounding box center [21, 358] width 31 height 12
click at [18, 249] on div at bounding box center [18, 249] width 4 height 4
click at [18, 180] on div at bounding box center [18, 180] width 6 height 6
click at [627, 298] on icon at bounding box center [628, 359] width 3 height 3
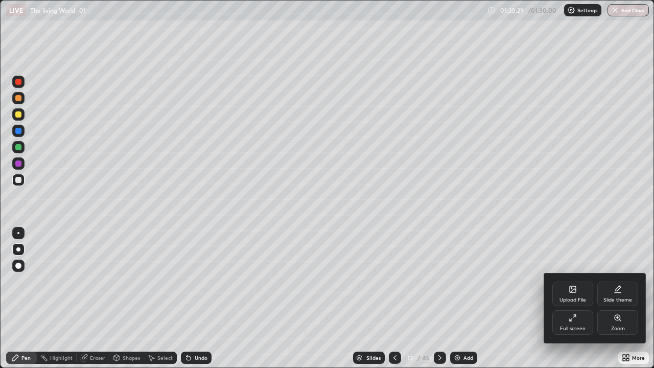
click at [473, 298] on div at bounding box center [327, 184] width 654 height 368
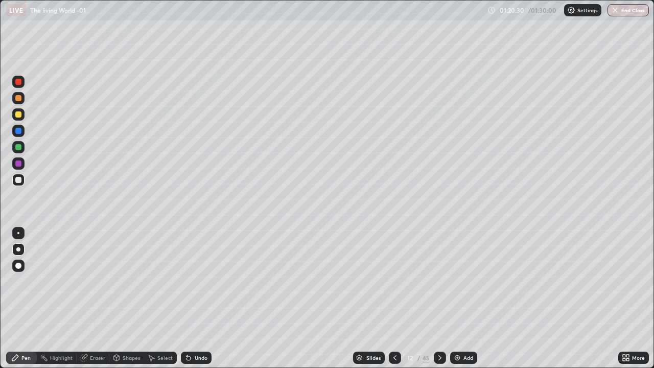
click at [434, 298] on div at bounding box center [440, 358] width 12 height 12
click at [22, 265] on div at bounding box center [18, 266] width 12 height 12
click at [630, 7] on button "End Class" at bounding box center [628, 10] width 41 height 12
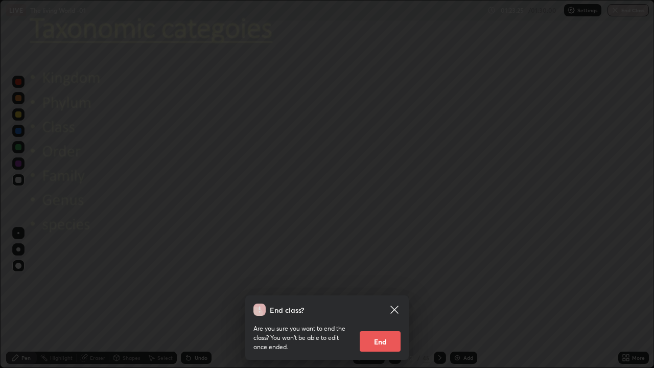
click at [379, 298] on button "End" at bounding box center [380, 341] width 41 height 20
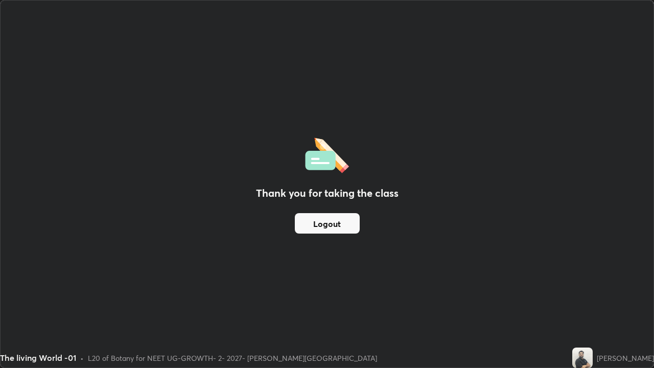
click at [353, 225] on button "Logout" at bounding box center [327, 223] width 65 height 20
